Goal: Transaction & Acquisition: Purchase product/service

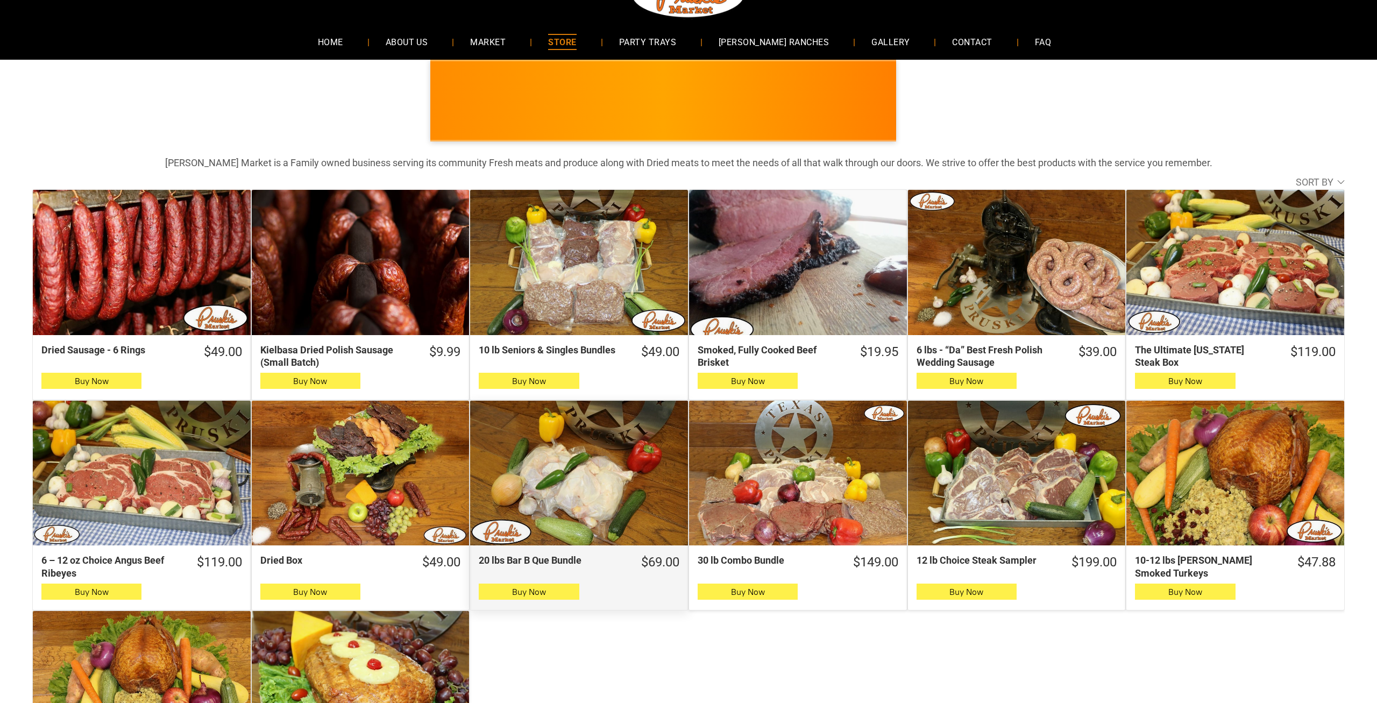
scroll to position [112, 0]
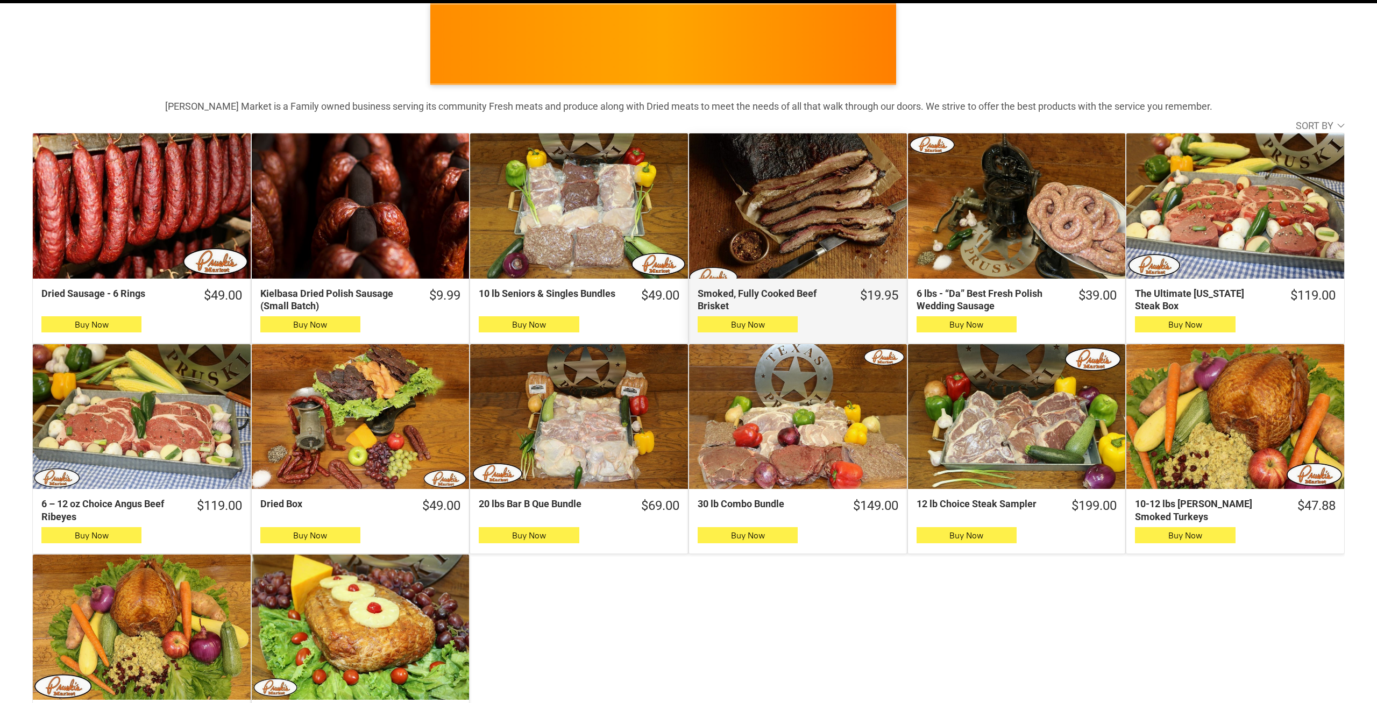
click at [801, 213] on div "Smoked, Fully Cooked Beef Brisket" at bounding box center [798, 205] width 218 height 145
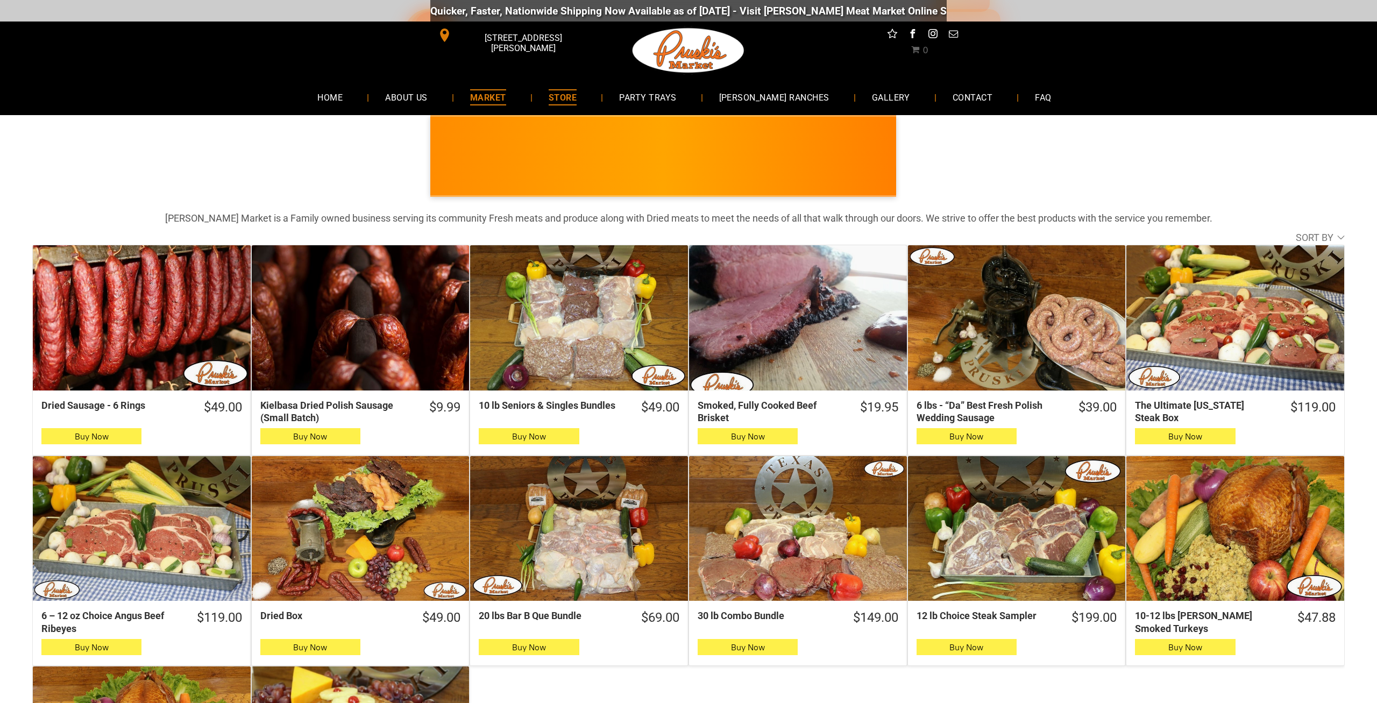
click at [506, 94] on span "MARKET" at bounding box center [488, 97] width 36 height 16
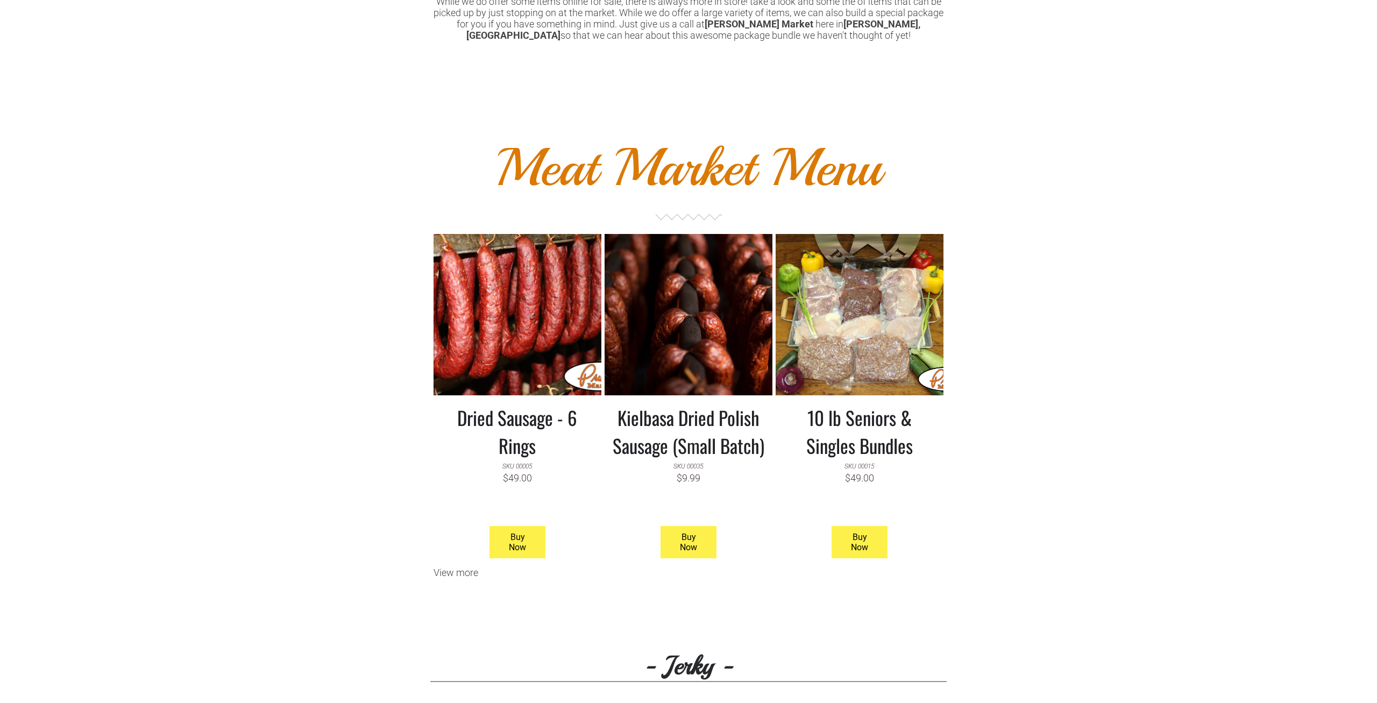
scroll to position [895, 0]
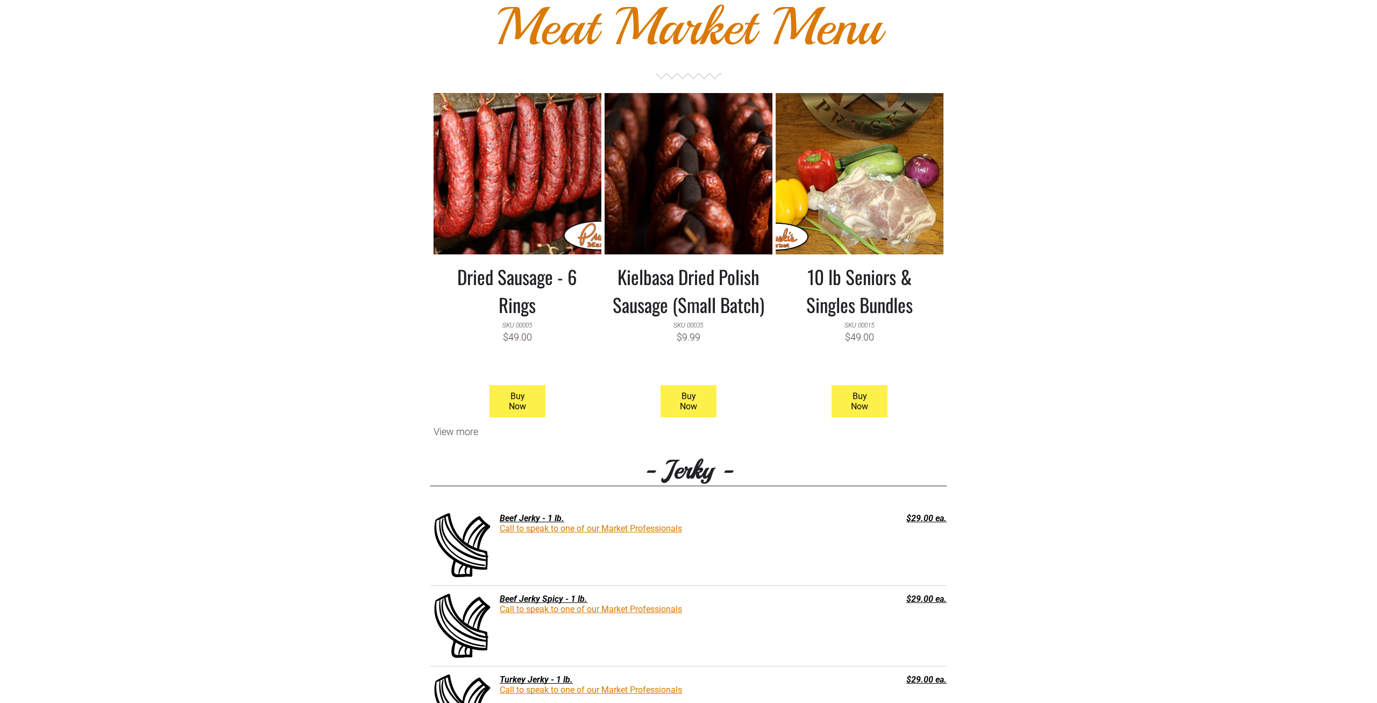
click at [845, 221] on link at bounding box center [860, 173] width 168 height 161
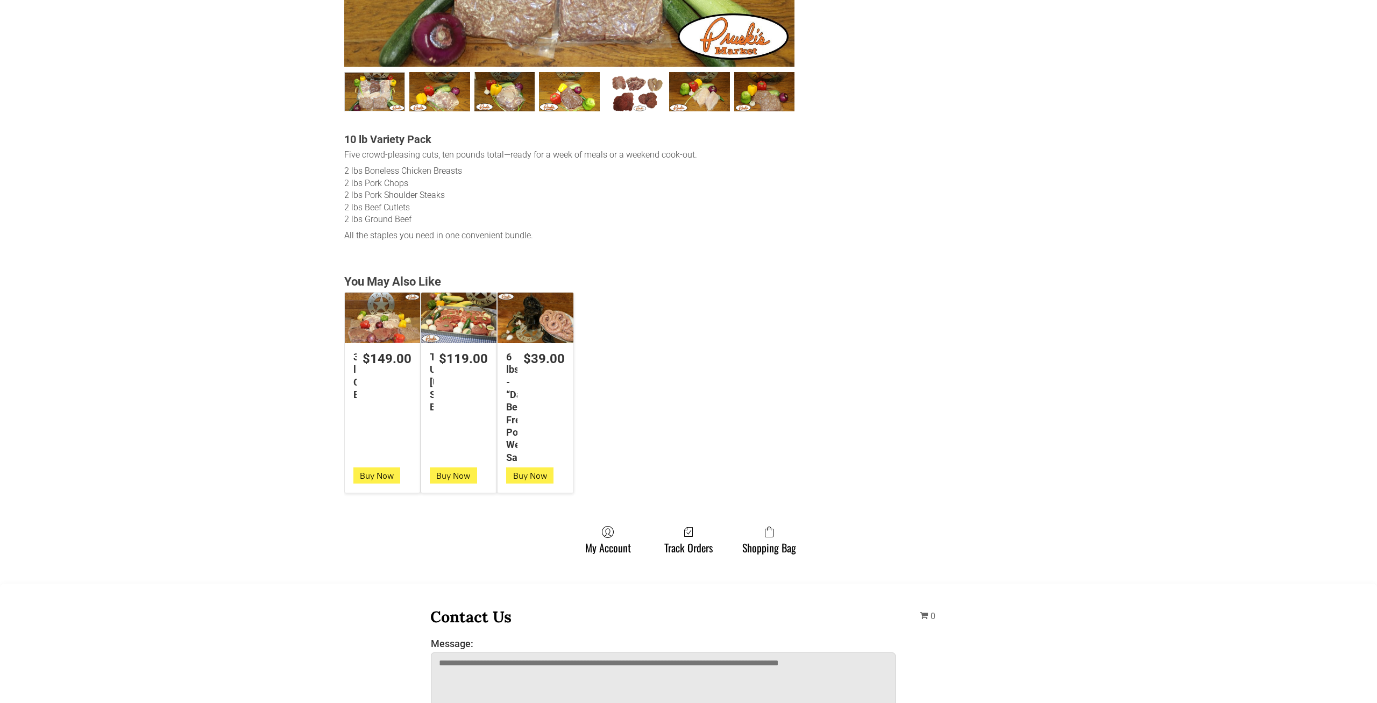
scroll to position [448, 0]
